Goal: Navigation & Orientation: Find specific page/section

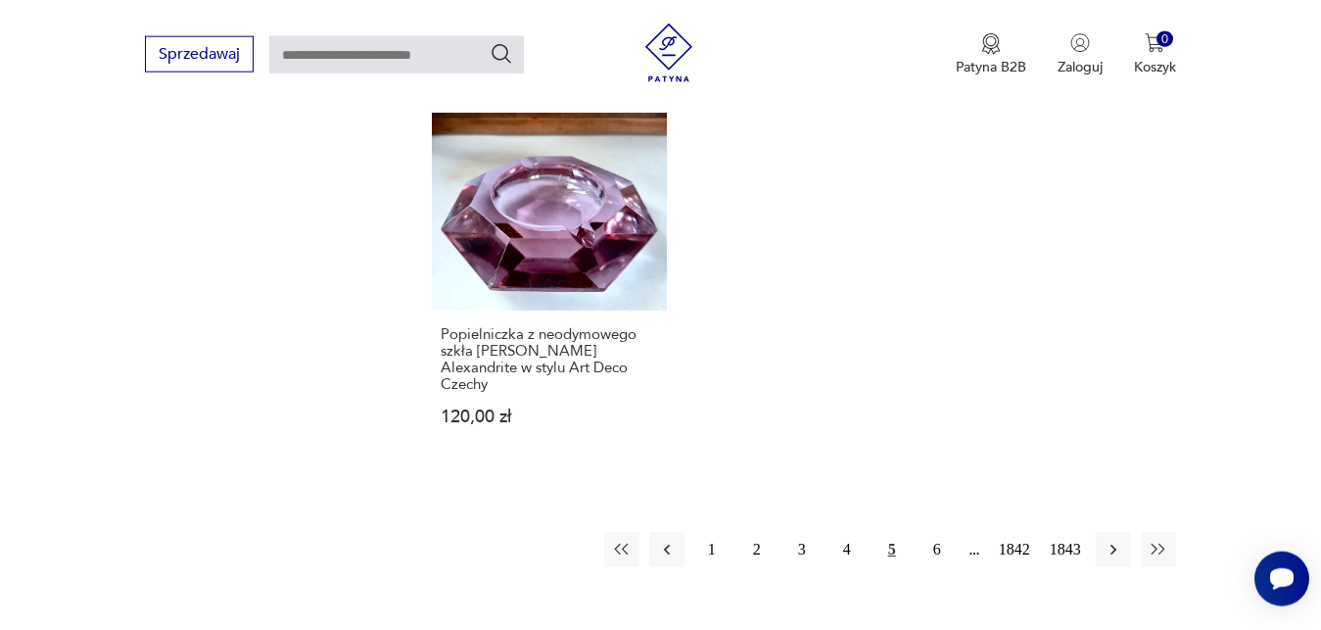
scroll to position [2585, 0]
click at [1116, 539] on icon "button" at bounding box center [1113, 549] width 20 height 20
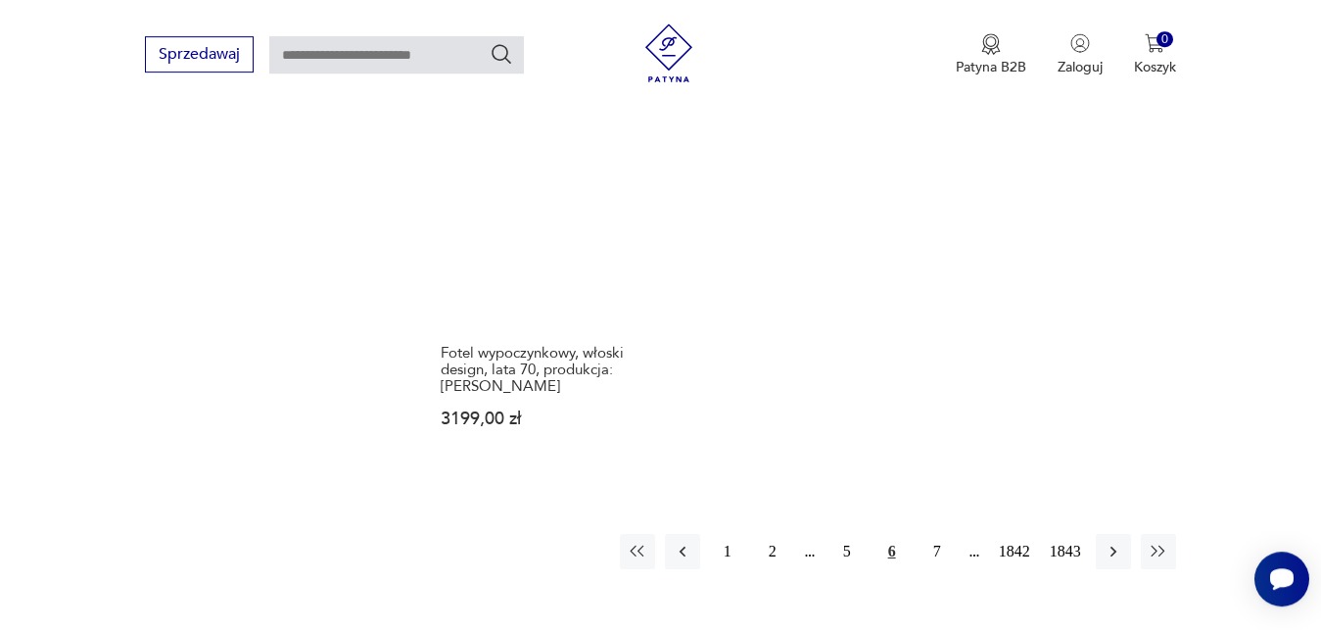
scroll to position [2502, 0]
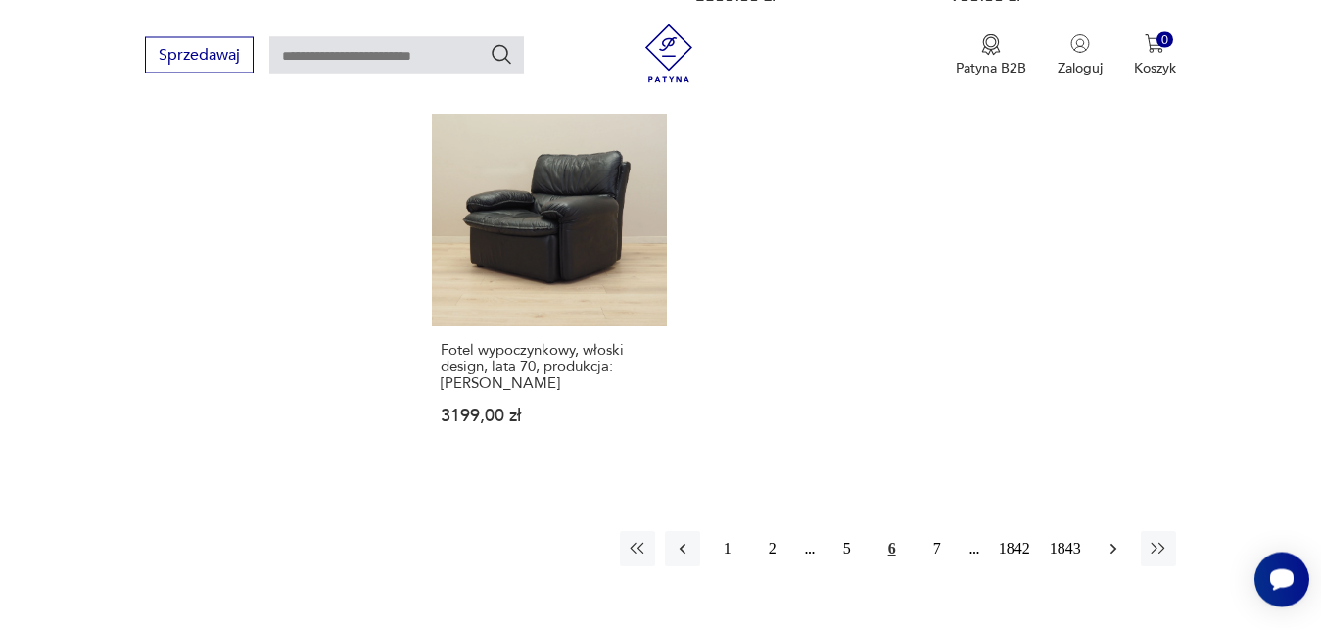
click at [1111, 539] on icon "button" at bounding box center [1113, 549] width 20 height 20
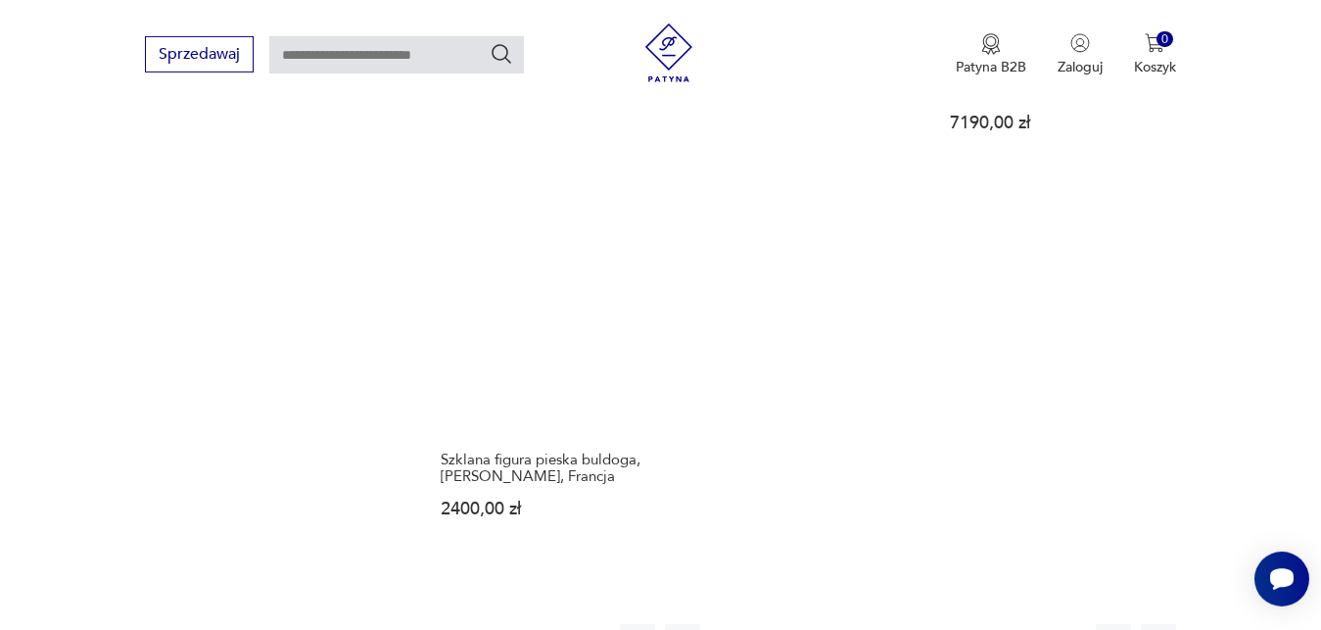
scroll to position [2502, 0]
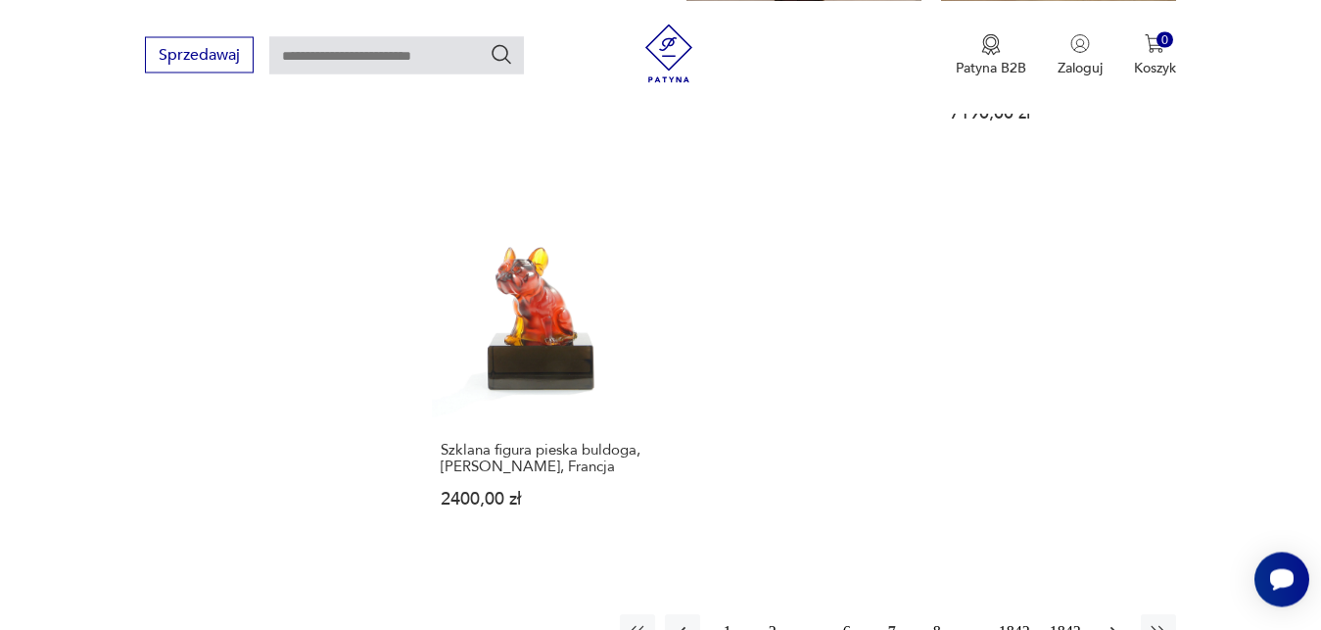
click at [1111, 622] on icon "button" at bounding box center [1113, 632] width 20 height 20
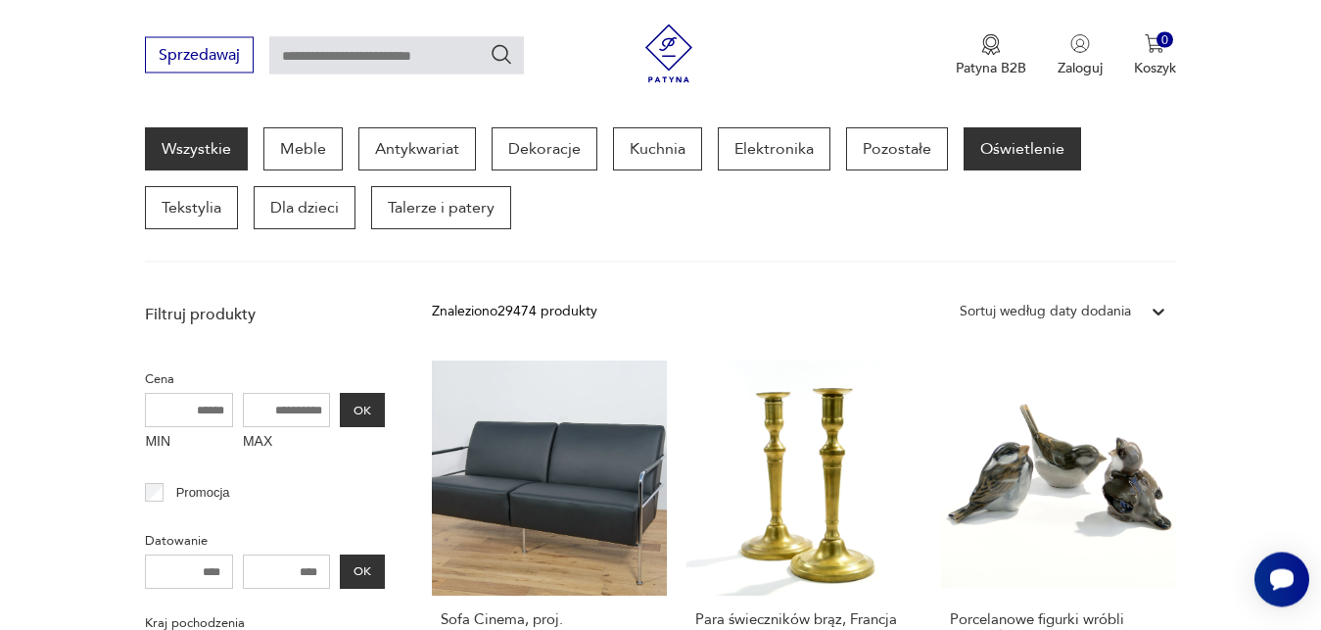
scroll to position [254, 0]
click at [1001, 155] on p "Oświetlenie" at bounding box center [1021, 149] width 117 height 43
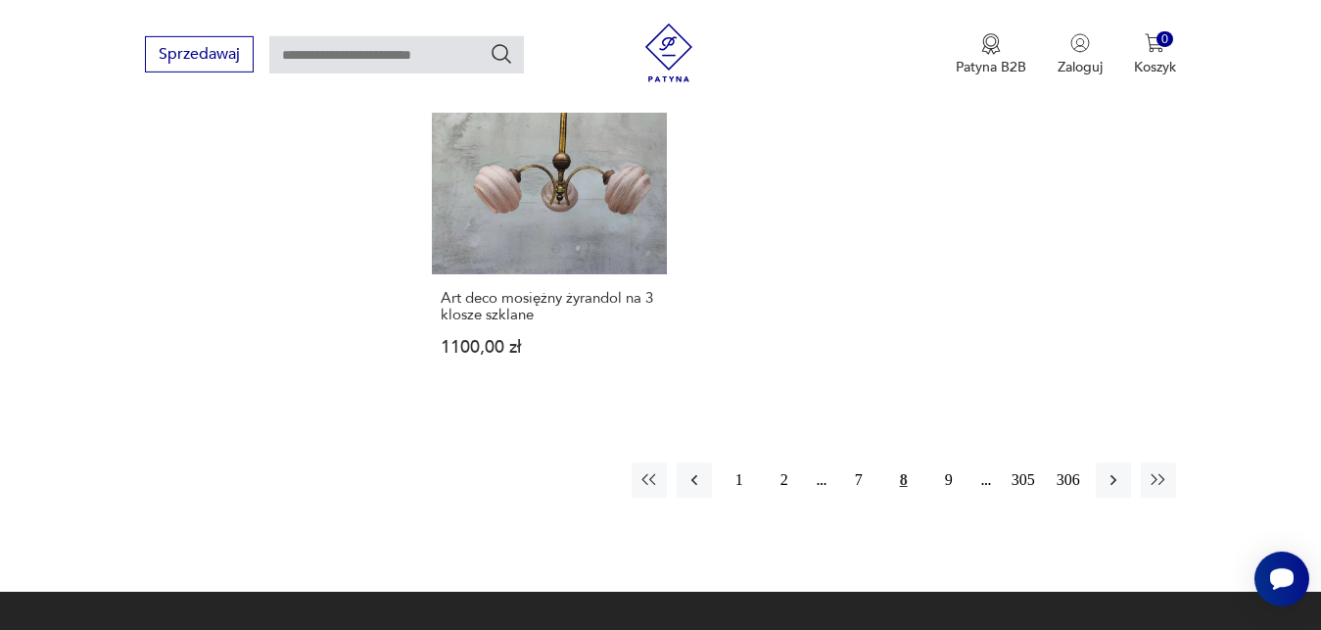
scroll to position [2956, 0]
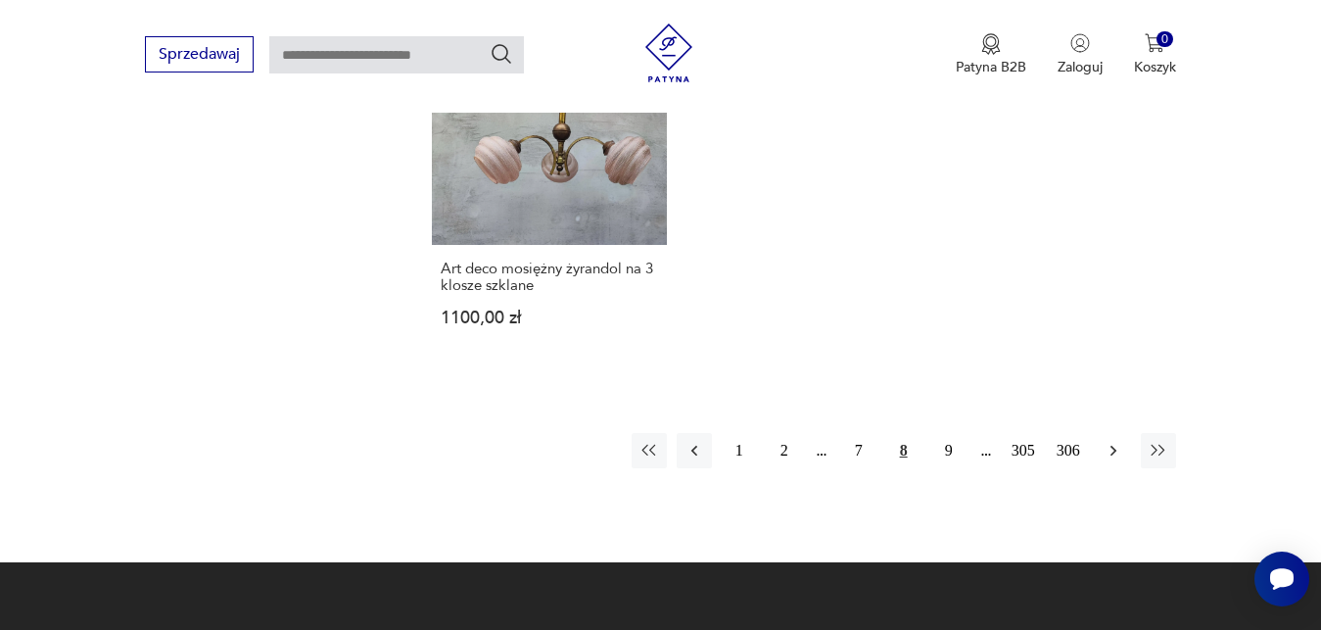
click at [1114, 445] on icon "button" at bounding box center [1112, 450] width 6 height 11
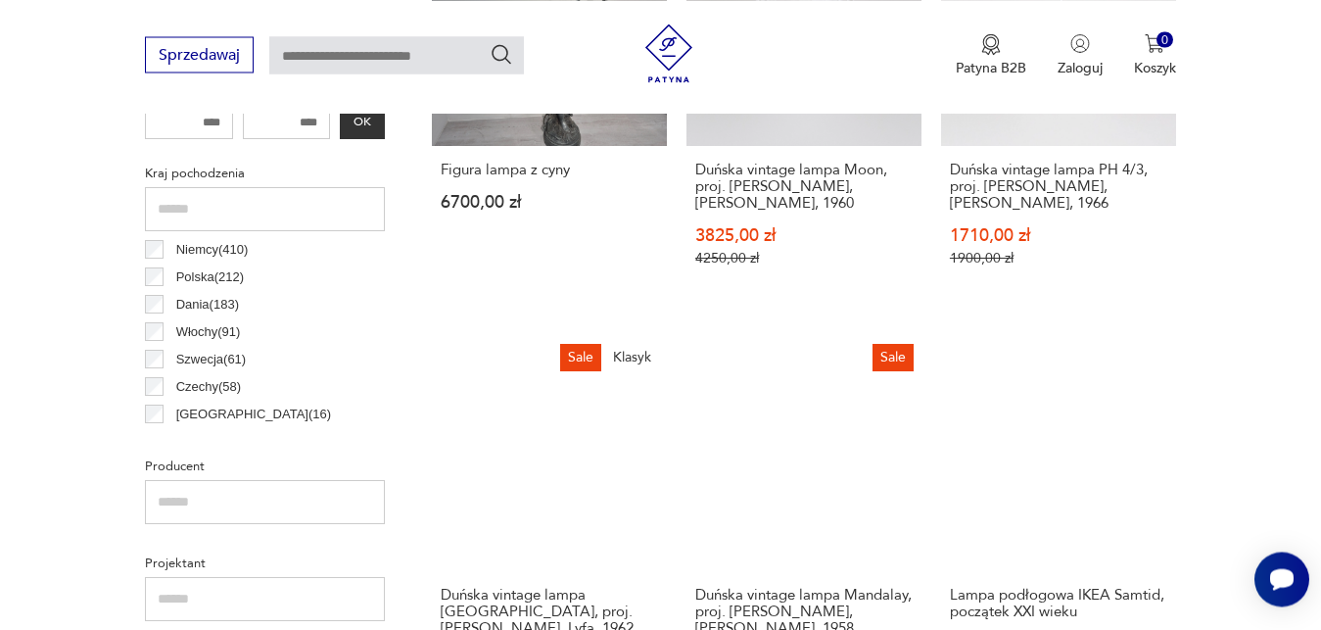
scroll to position [1020, 0]
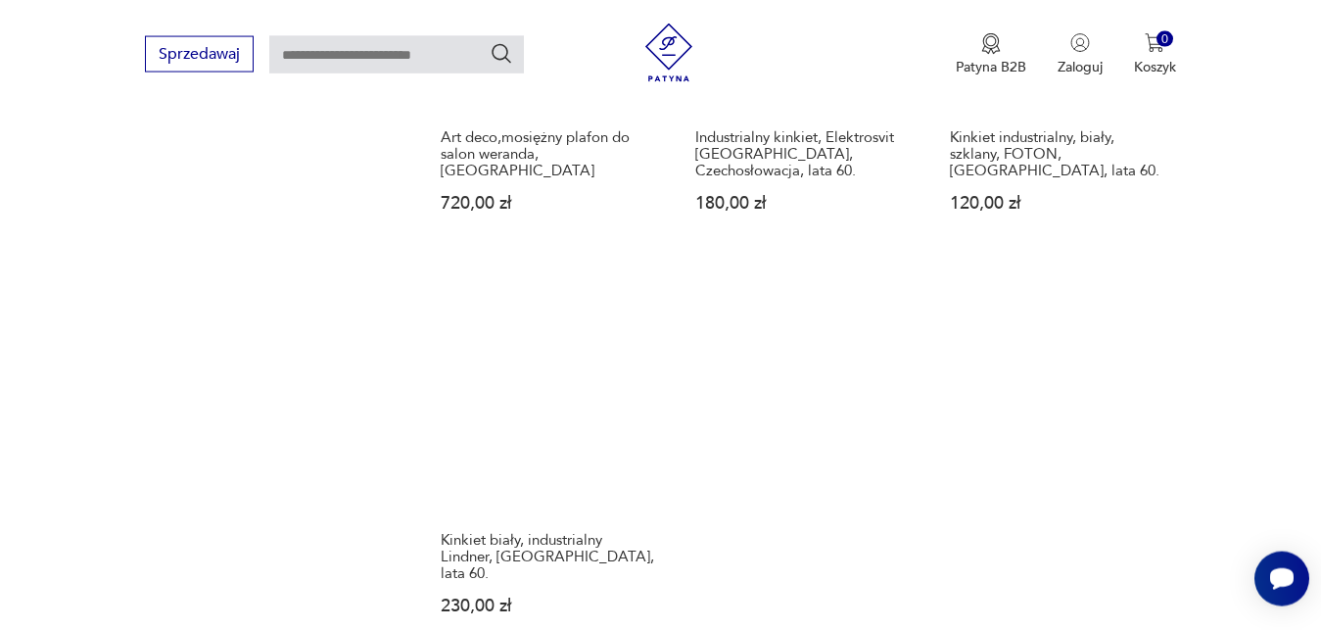
drag, startPoint x: 1325, startPoint y: 618, endPoint x: 1335, endPoint y: 625, distance: 12.8
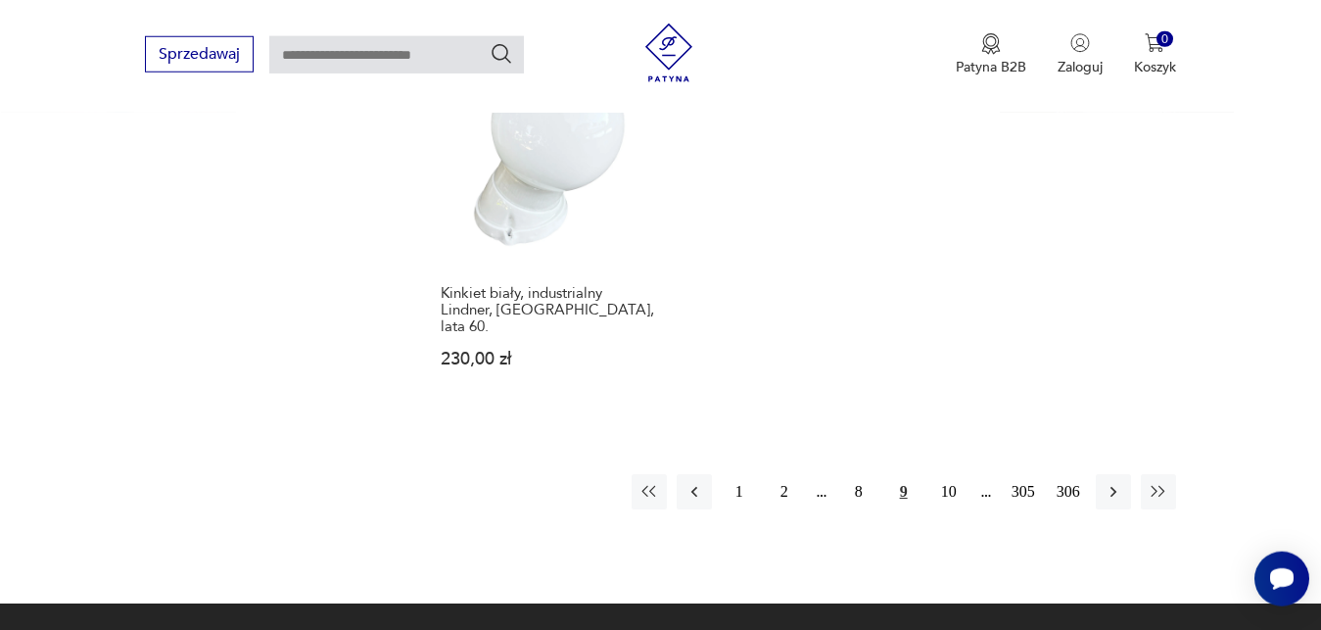
scroll to position [2918, 0]
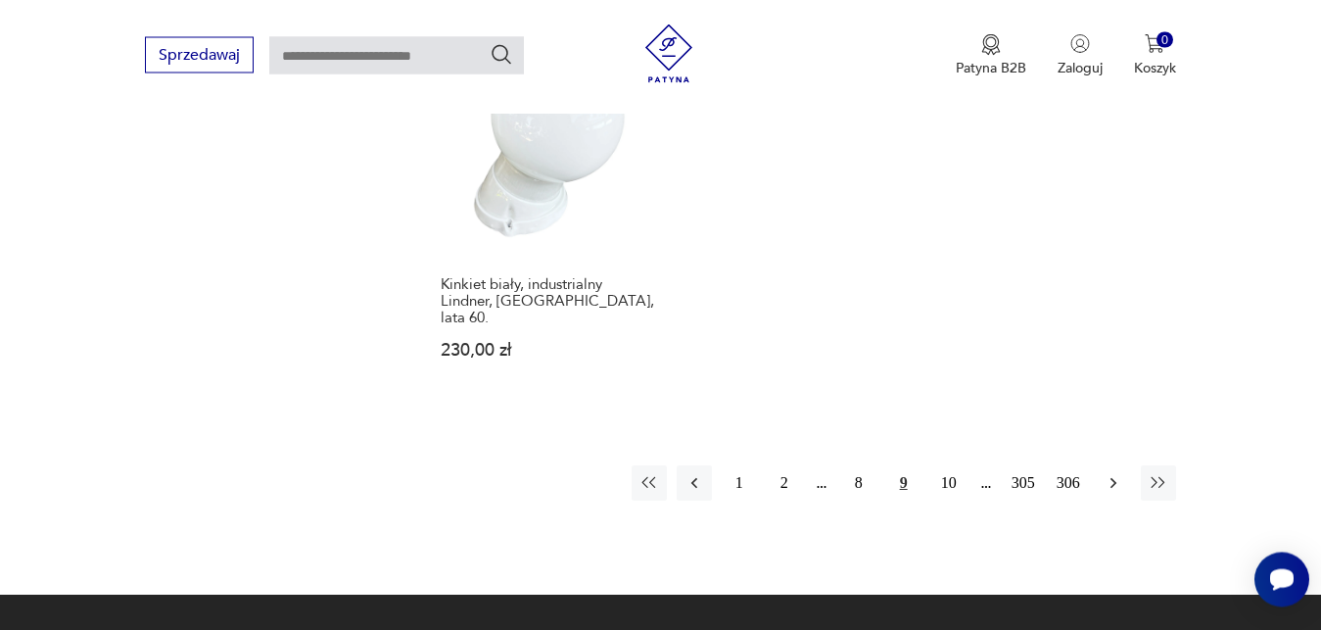
click at [1113, 473] on icon "button" at bounding box center [1113, 483] width 20 height 20
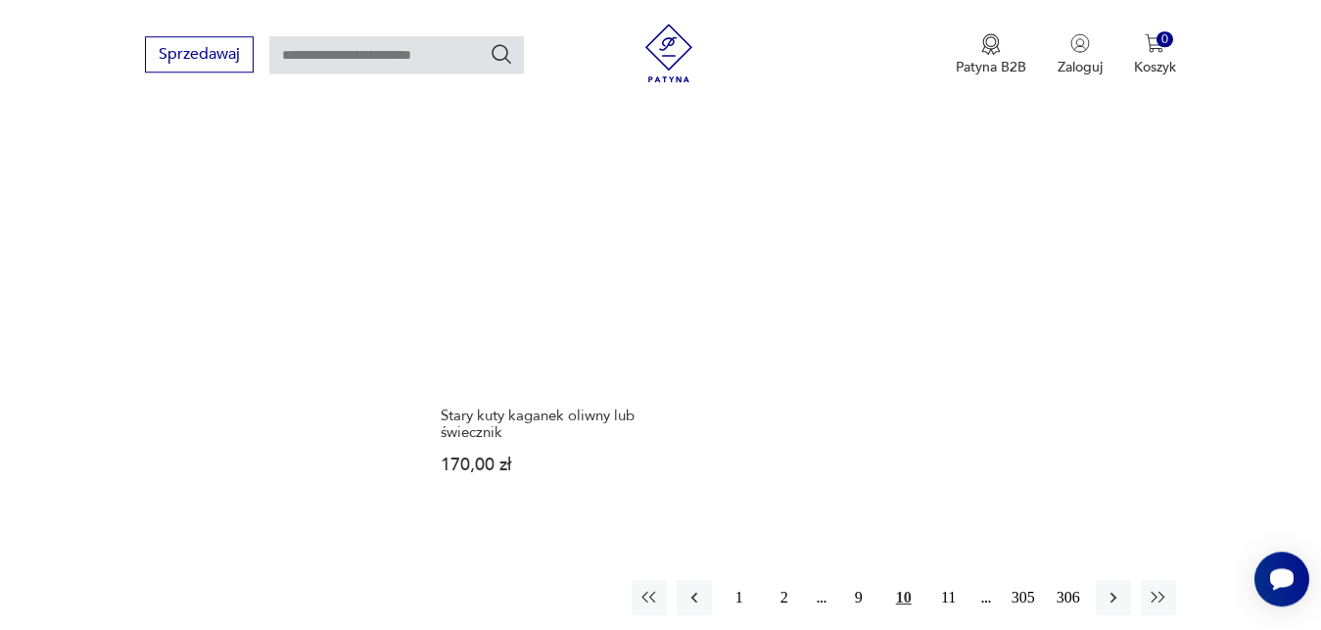
scroll to position [2768, 0]
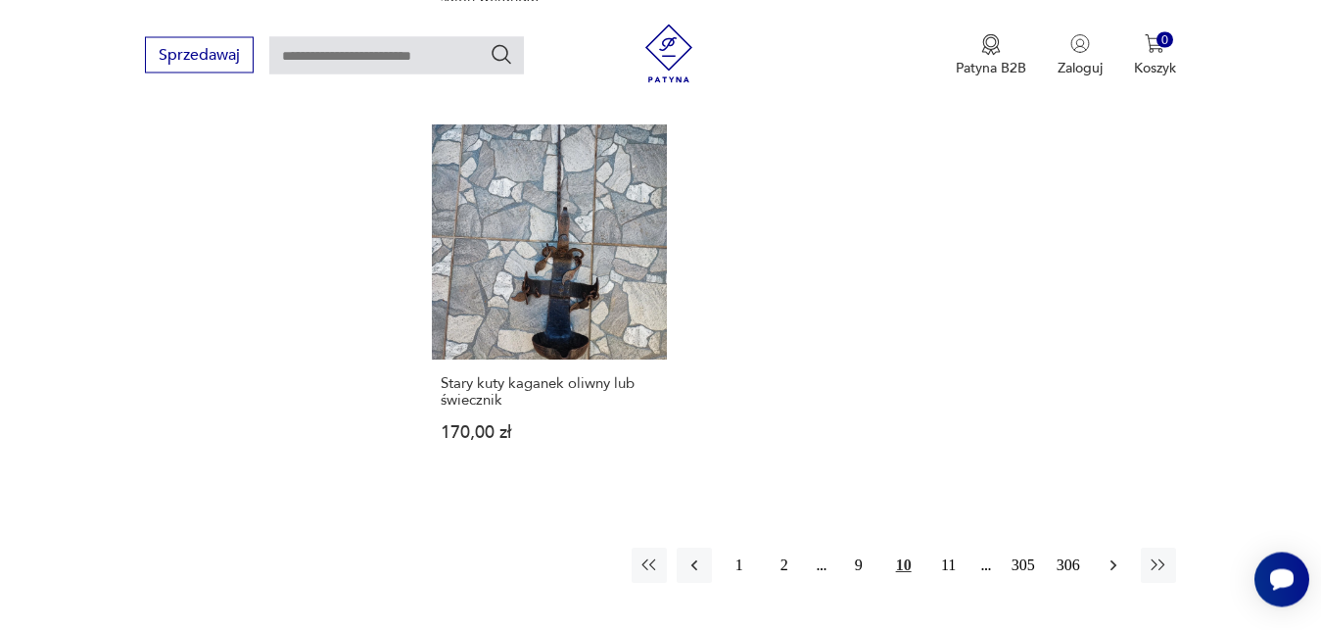
click at [1118, 555] on icon "button" at bounding box center [1113, 565] width 20 height 20
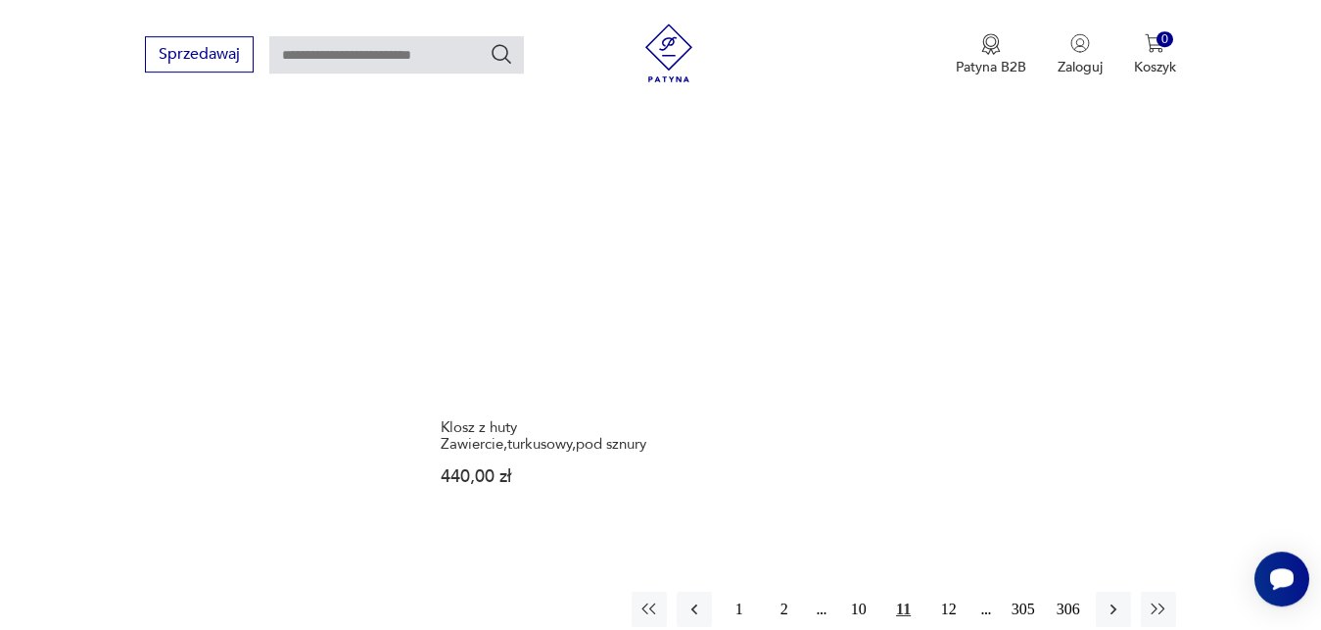
scroll to position [2718, 0]
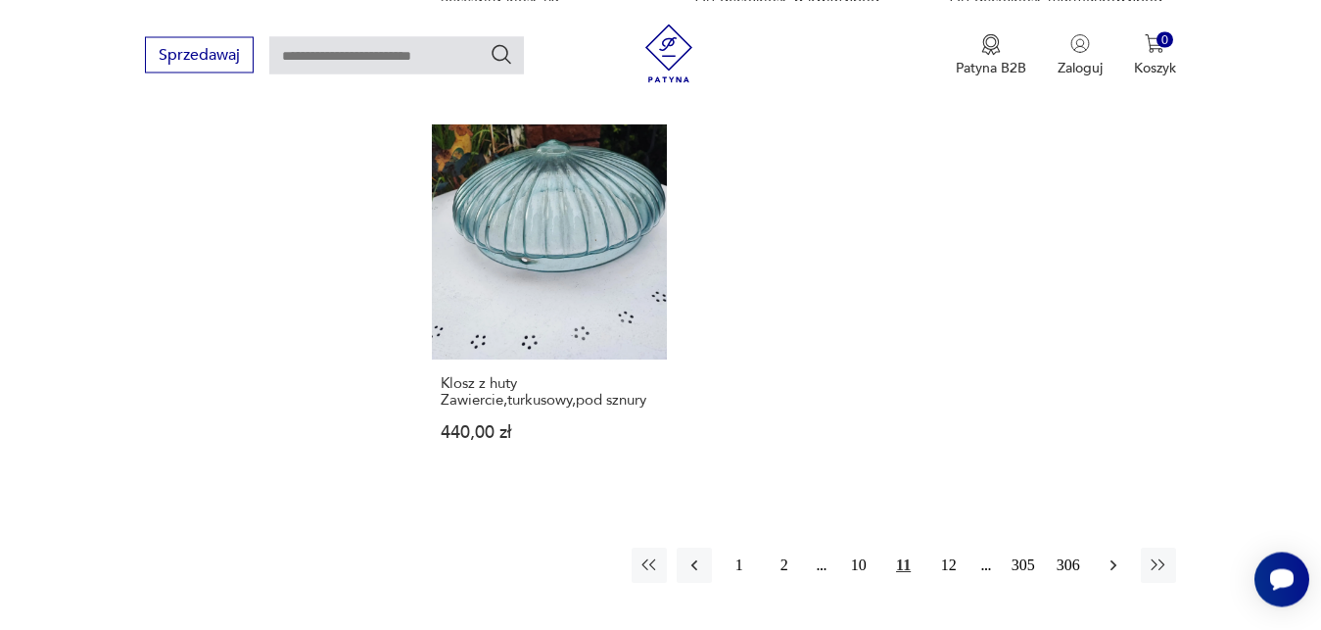
click at [1113, 563] on icon "button" at bounding box center [1112, 564] width 6 height 11
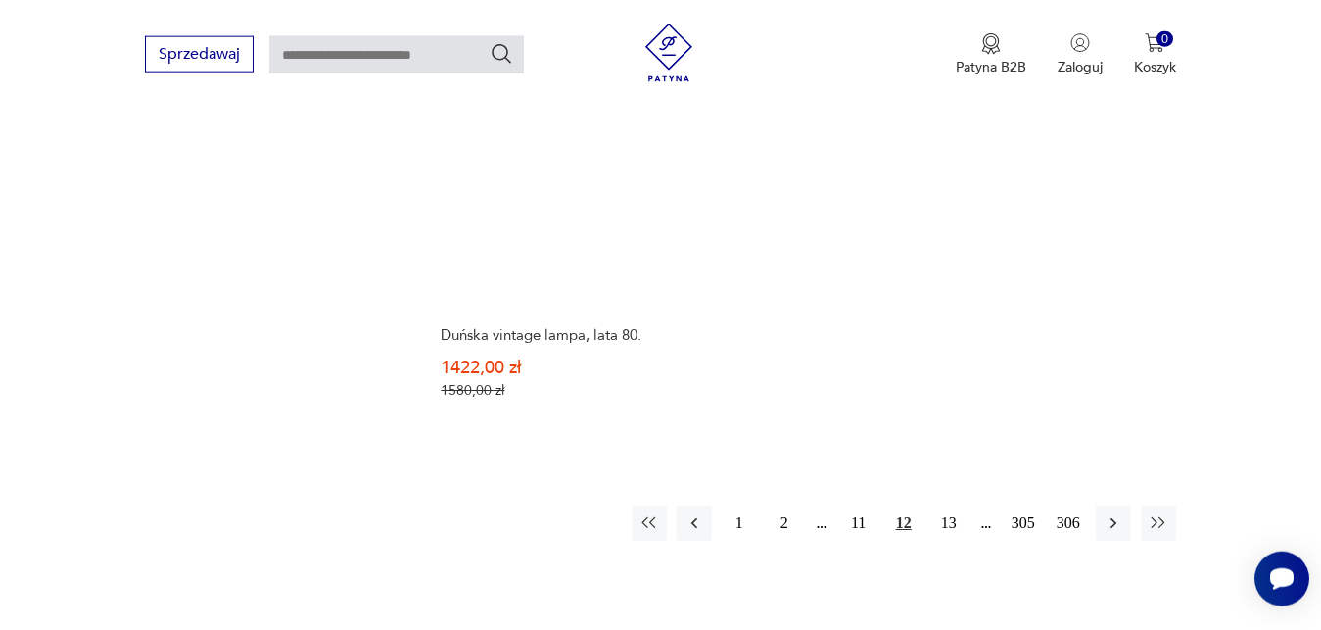
scroll to position [2868, 0]
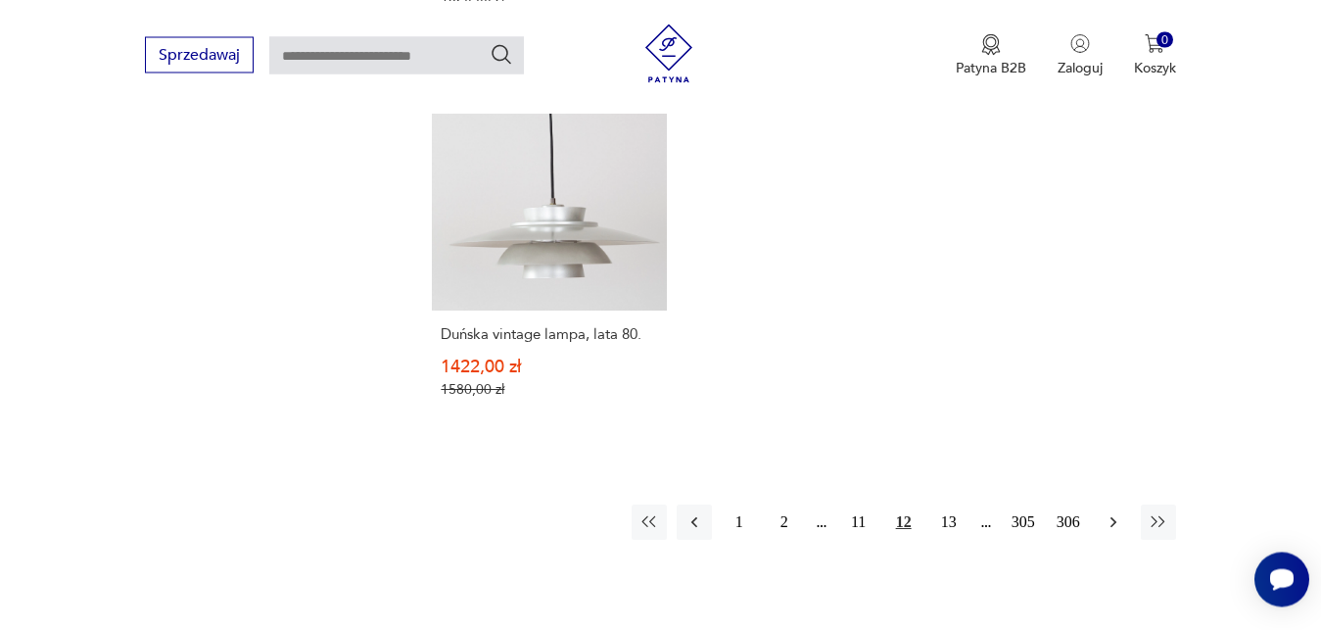
click at [1106, 522] on icon "button" at bounding box center [1113, 522] width 20 height 20
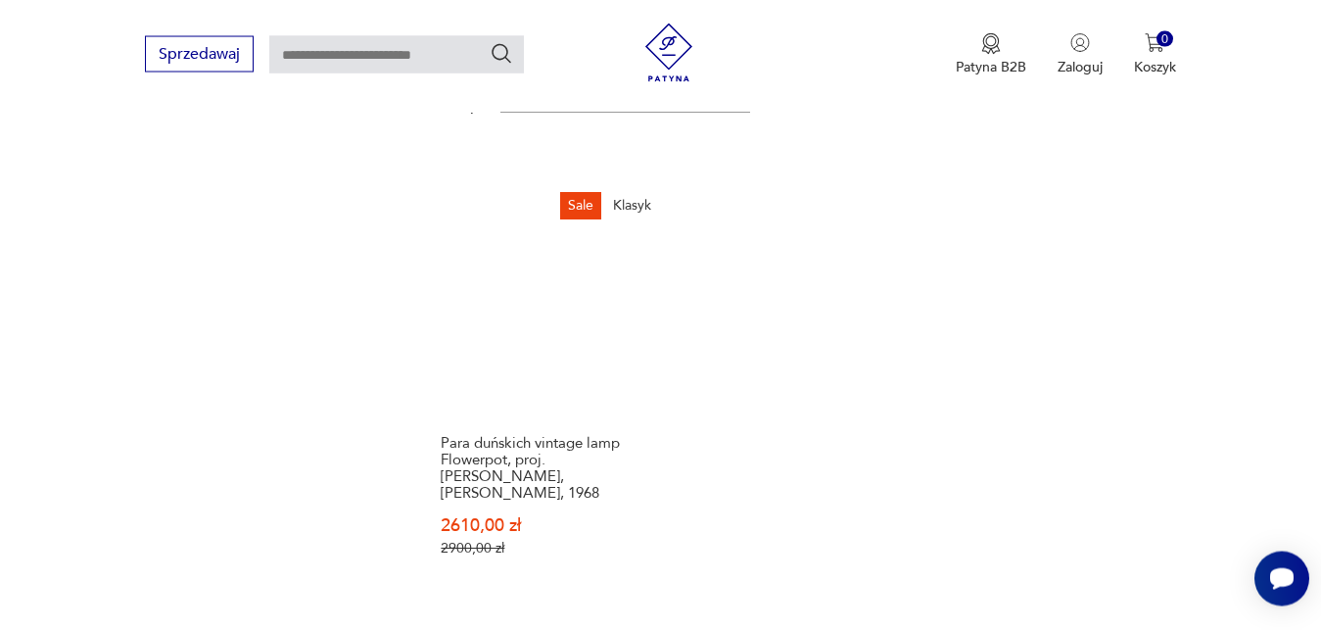
scroll to position [2818, 0]
